Goal: Information Seeking & Learning: Learn about a topic

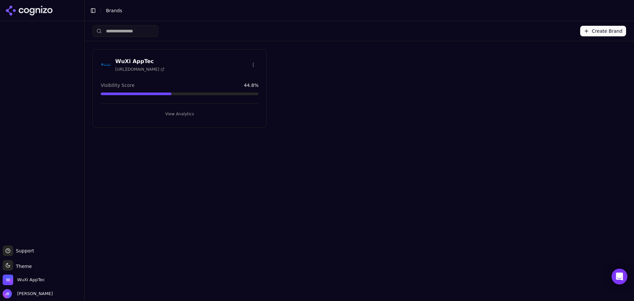
click at [161, 111] on button "View Analytics" at bounding box center [180, 114] width 158 height 11
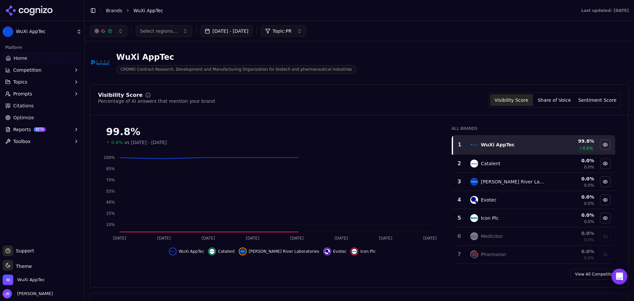
click at [253, 28] on button "[DATE] - [DATE]" at bounding box center [226, 31] width 52 height 12
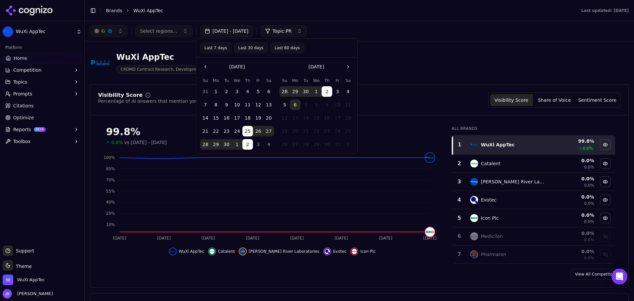
click at [276, 45] on button "Last 60 days" at bounding box center [287, 48] width 34 height 11
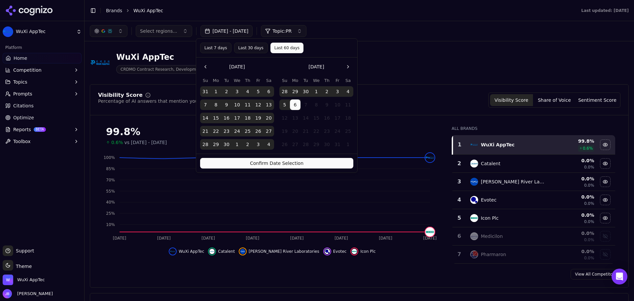
click at [267, 165] on button "Confirm Date Selection" at bounding box center [276, 163] width 153 height 11
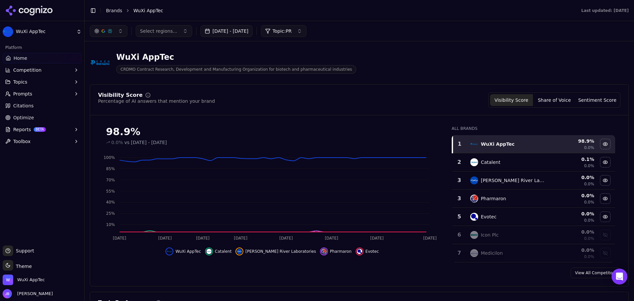
click at [30, 100] on ul "Home Competition Topics Prompts Citations Optimize Reports BETA Toolbox" at bounding box center [42, 100] width 79 height 94
click at [29, 103] on span "Citations" at bounding box center [23, 105] width 20 height 7
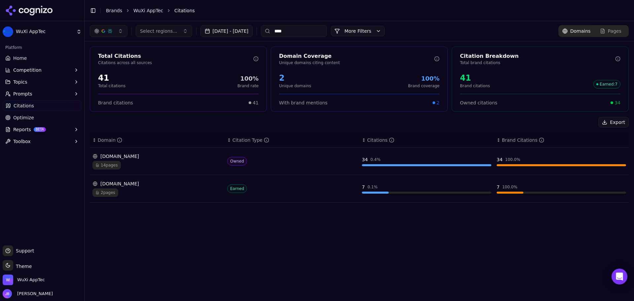
click at [312, 31] on input "****" at bounding box center [294, 31] width 66 height 12
click at [427, 164] on div "Data table" at bounding box center [426, 165] width 129 height 2
click at [450, 168] on td "209 2.2 %" at bounding box center [426, 161] width 135 height 27
click at [450, 167] on td "209 2.2 %" at bounding box center [426, 161] width 135 height 27
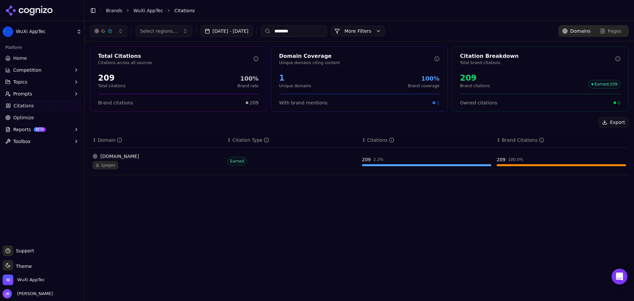
click at [450, 167] on td "209 2.2 %" at bounding box center [426, 161] width 135 height 27
click at [383, 162] on div "209 2.2 %" at bounding box center [426, 159] width 129 height 7
click at [153, 156] on div "[DOMAIN_NAME]" at bounding box center [156, 156] width 129 height 7
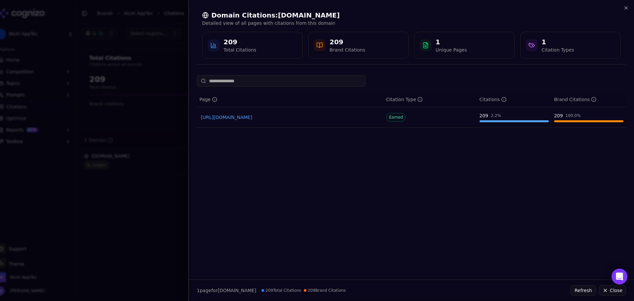
click at [431, 118] on div "Earned" at bounding box center [430, 117] width 88 height 9
click at [495, 112] on td "209 2.2 %" at bounding box center [513, 117] width 75 height 21
click at [570, 117] on div "100.0 %" at bounding box center [572, 115] width 15 height 5
click at [279, 116] on link "[URL][DOMAIN_NAME]" at bounding box center [290, 117] width 179 height 7
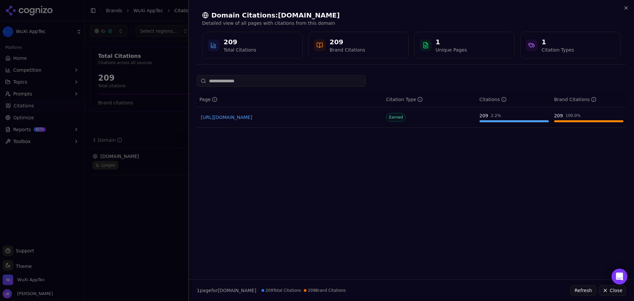
click at [112, 57] on div at bounding box center [317, 150] width 634 height 301
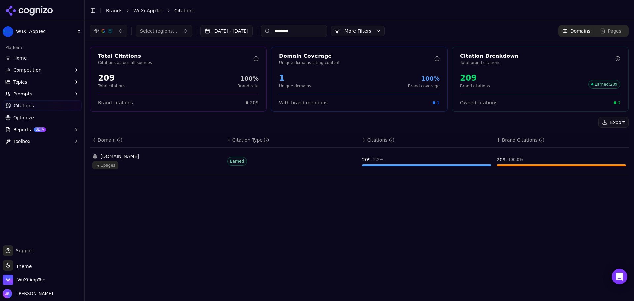
click at [314, 33] on input "********" at bounding box center [294, 31] width 66 height 12
type input "********"
click at [176, 174] on td "[DOMAIN_NAME] 2 pages" at bounding box center [157, 161] width 135 height 27
click at [128, 155] on div "[DOMAIN_NAME]" at bounding box center [156, 156] width 129 height 7
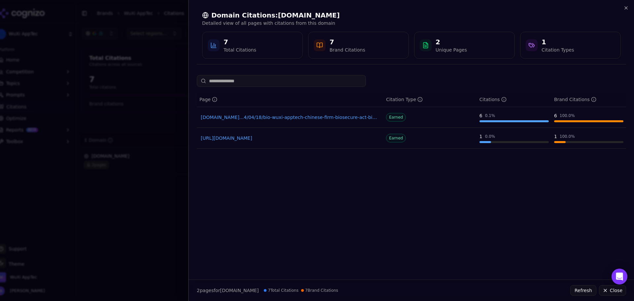
click at [94, 212] on div at bounding box center [317, 150] width 634 height 301
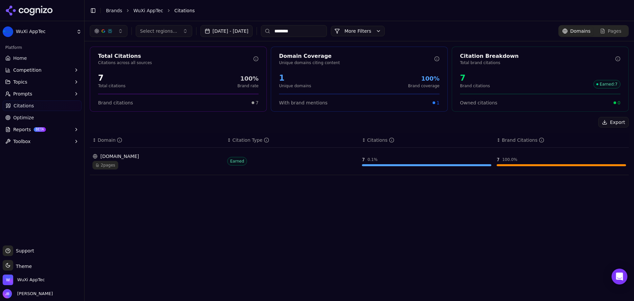
click at [32, 50] on div "Platform" at bounding box center [42, 47] width 79 height 11
click at [31, 56] on link "Home" at bounding box center [42, 58] width 79 height 11
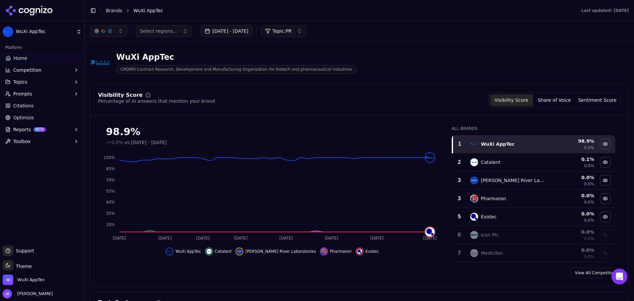
click at [288, 29] on div "Topic: PR" at bounding box center [278, 31] width 26 height 7
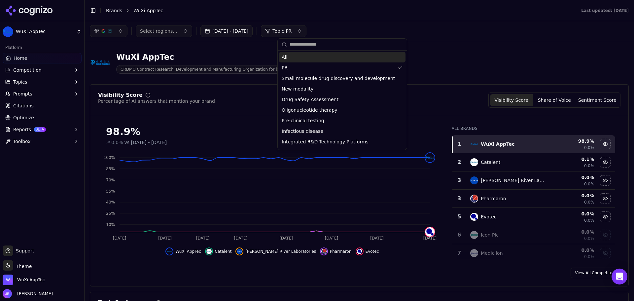
click at [288, 58] on div "All" at bounding box center [342, 57] width 126 height 11
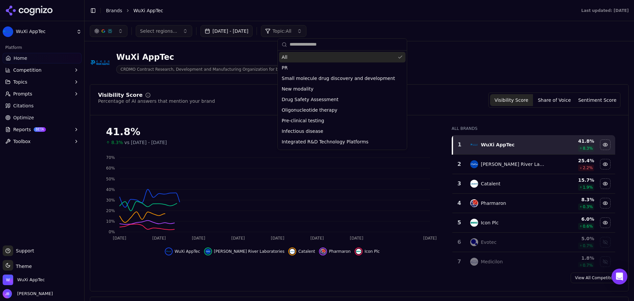
click at [231, 54] on div "WuXi AppTec" at bounding box center [236, 57] width 240 height 11
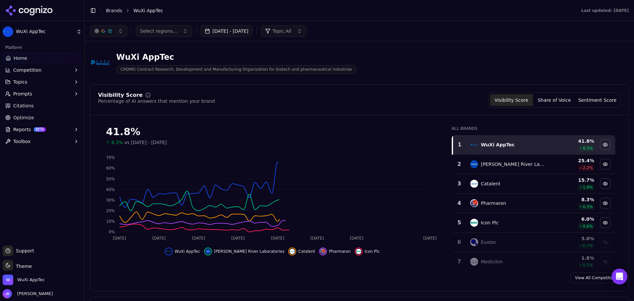
click at [237, 34] on button "[DATE] - [DATE]" at bounding box center [226, 31] width 52 height 12
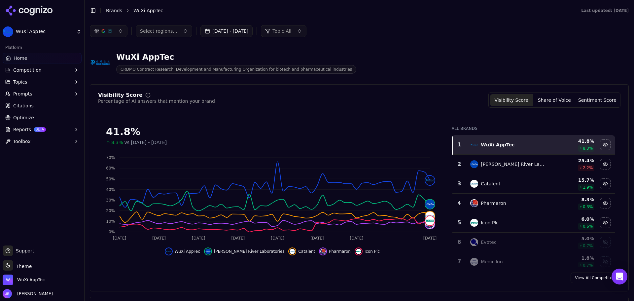
click at [237, 33] on button "[DATE] - [DATE]" at bounding box center [226, 31] width 52 height 12
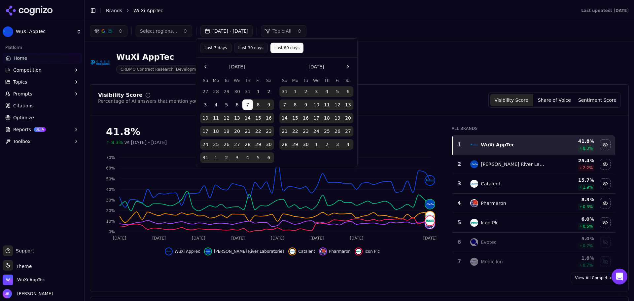
click at [431, 49] on div "WuXi AppTec CRDMO Contract Research, Development and Manufacturing Organization…" at bounding box center [359, 63] width 539 height 32
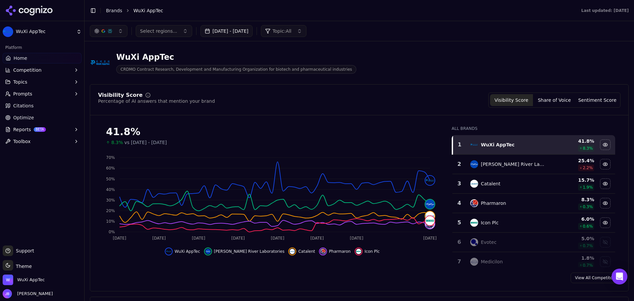
click at [30, 107] on span "Citations" at bounding box center [23, 105] width 20 height 7
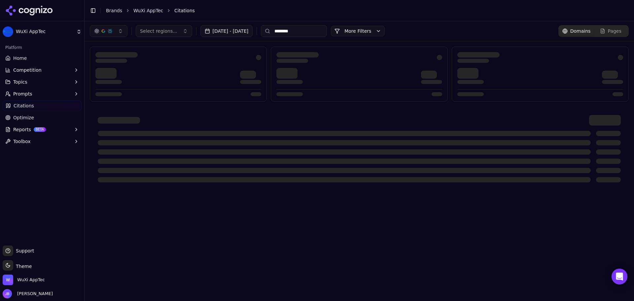
click at [313, 34] on input "********" at bounding box center [294, 31] width 66 height 12
type input "*********"
click at [421, 27] on div "Select regions... [DATE] - [DATE] ********* More More Filters Domains Pages" at bounding box center [359, 31] width 539 height 12
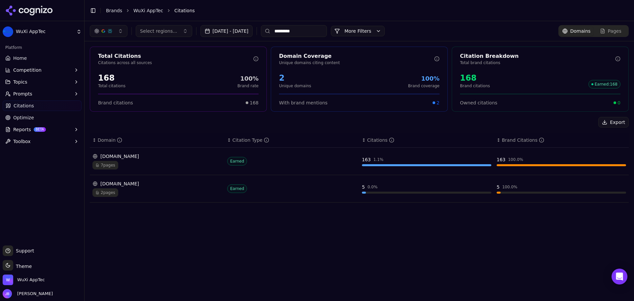
click at [154, 159] on div "[DOMAIN_NAME]" at bounding box center [156, 156] width 129 height 7
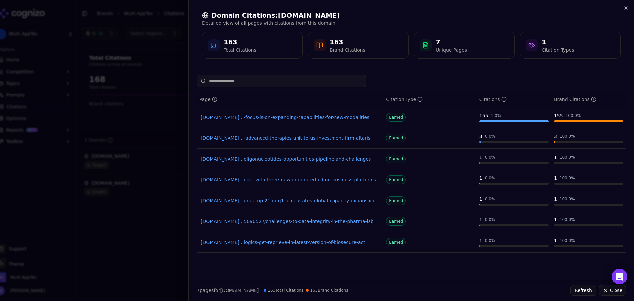
click at [442, 117] on div "Earned" at bounding box center [430, 117] width 88 height 9
click at [356, 115] on link "[DOMAIN_NAME]...-focus-is-on-expanding-capabilities-for-new-modalities" at bounding box center [290, 117] width 179 height 7
click at [420, 116] on div "Earned" at bounding box center [430, 117] width 88 height 9
